Goal: Task Accomplishment & Management: Complete application form

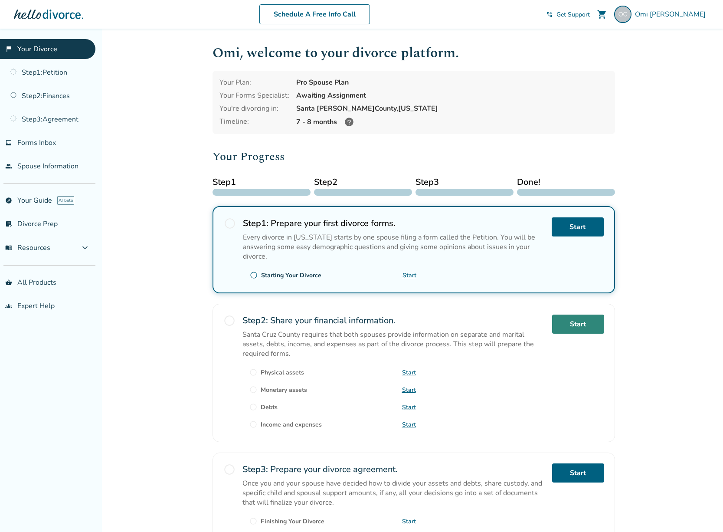
click at [594, 328] on link "Start" at bounding box center [578, 323] width 52 height 19
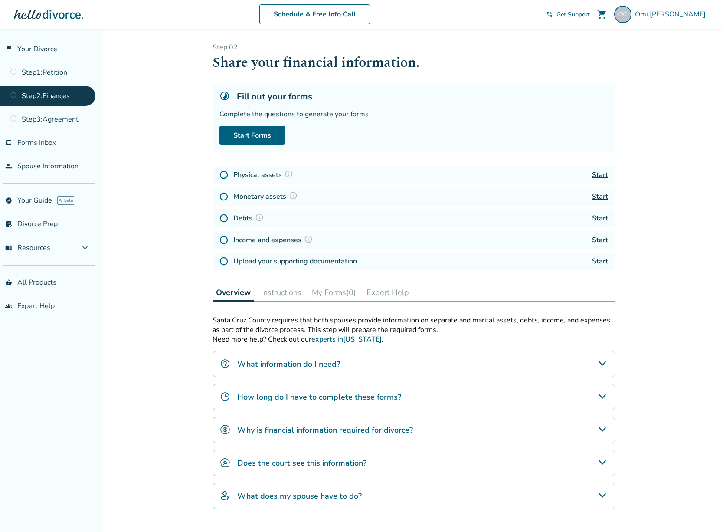
click at [601, 173] on link "Start" at bounding box center [600, 175] width 16 height 10
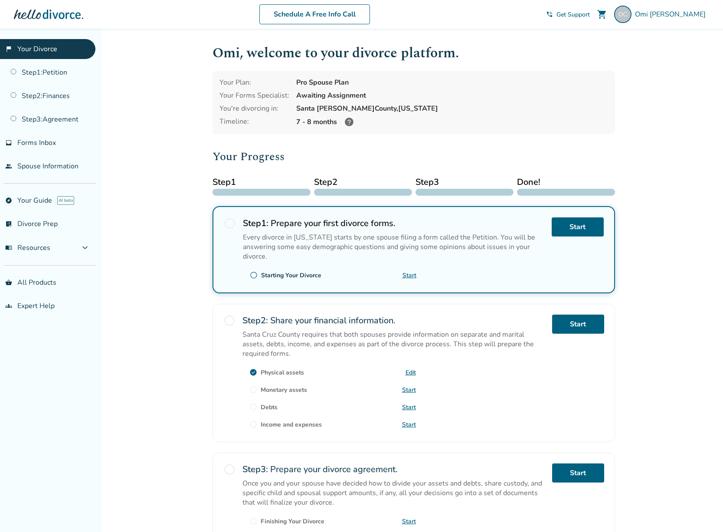
click at [687, 167] on div "Added to cart Omi , welcome to your divorce platform. Your Plan: Pro Spouse Pla…" at bounding box center [361, 330] width 723 height 602
click at [441, 321] on h2 "Step 2 : Share your financial information." at bounding box center [393, 320] width 303 height 12
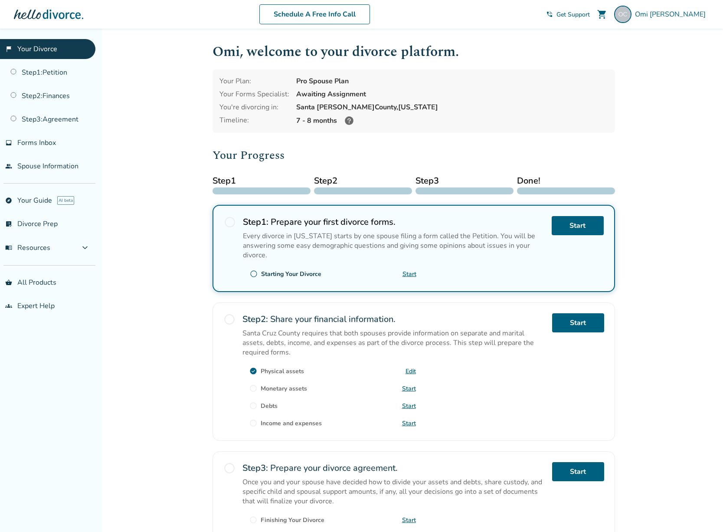
click at [406, 389] on link "Start" at bounding box center [409, 388] width 14 height 8
click at [126, 381] on div "Added to cart Omi , welcome to your divorce platform. Your Plan: Pro Spouse Pla…" at bounding box center [361, 328] width 723 height 602
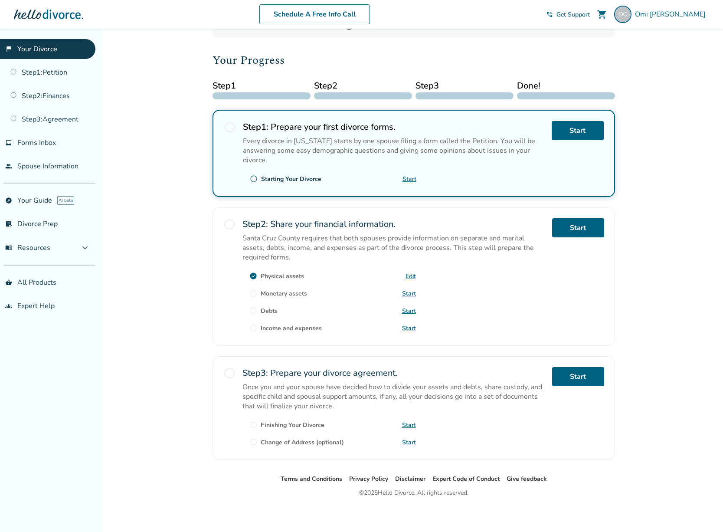
scroll to position [99, 0]
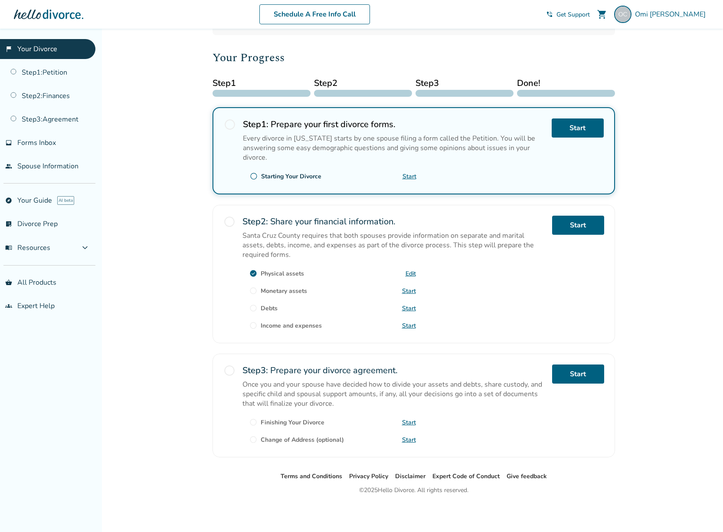
click at [688, 172] on div "Added to cart Omi , welcome to your divorce platform. Your Plan: Pro Spouse Pla…" at bounding box center [361, 231] width 723 height 602
click at [396, 387] on p "Once you and your spouse have decided how to divide your assets and debts, shar…" at bounding box center [393, 394] width 303 height 29
drag, startPoint x: 409, startPoint y: 291, endPoint x: 416, endPoint y: 291, distance: 6.1
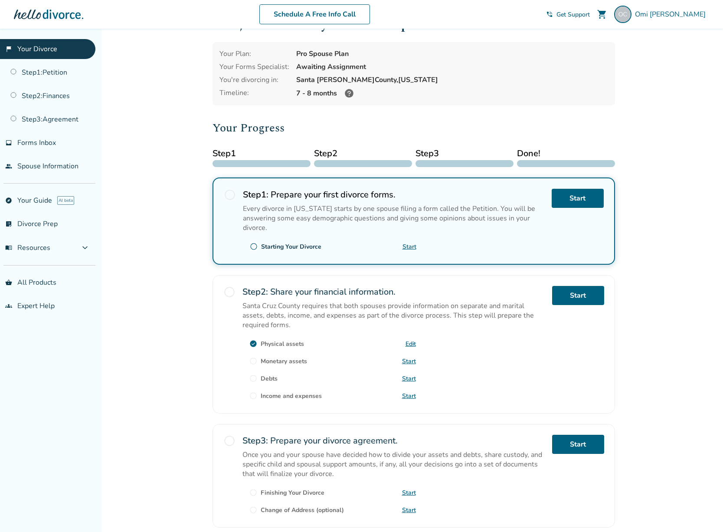
click at [679, 166] on div "Added to cart Omi , welcome to your divorce platform. Your Plan: Pro Spouse Pla…" at bounding box center [361, 301] width 723 height 602
